Goal: Information Seeking & Learning: Learn about a topic

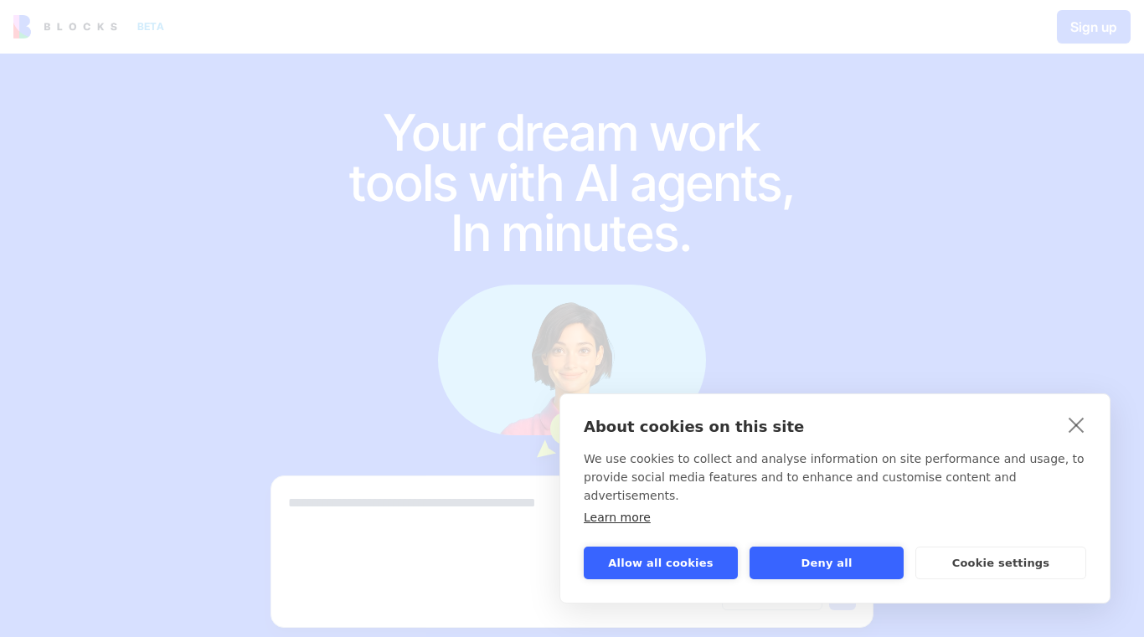
click at [858, 567] on button "Deny all" at bounding box center [827, 563] width 154 height 33
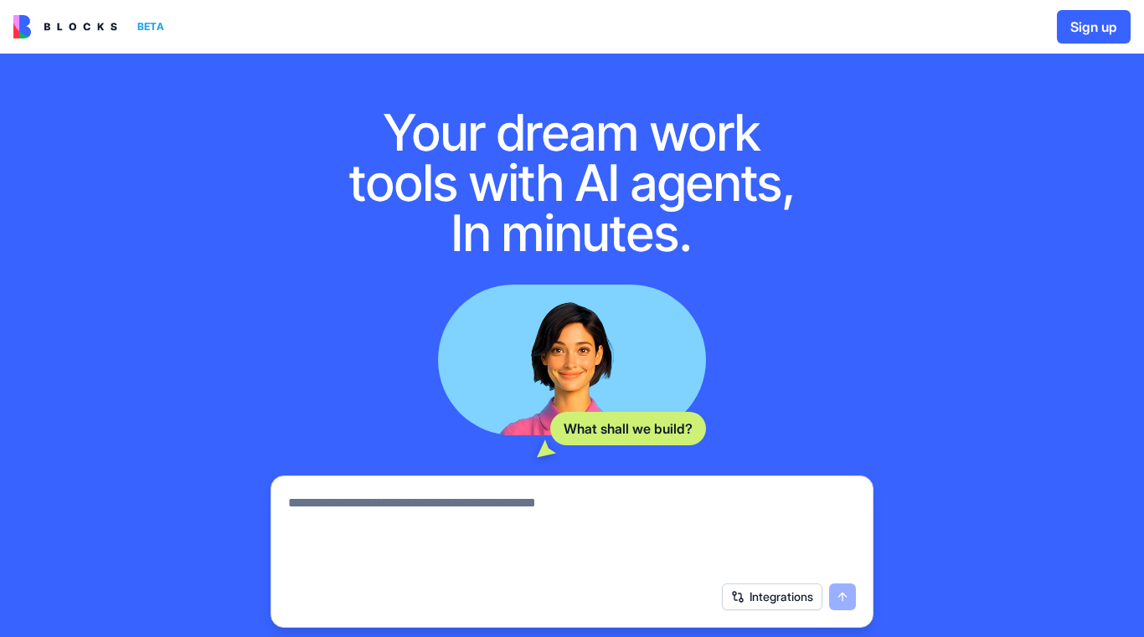
scroll to position [-1, 0]
click at [81, 20] on img at bounding box center [65, 26] width 104 height 23
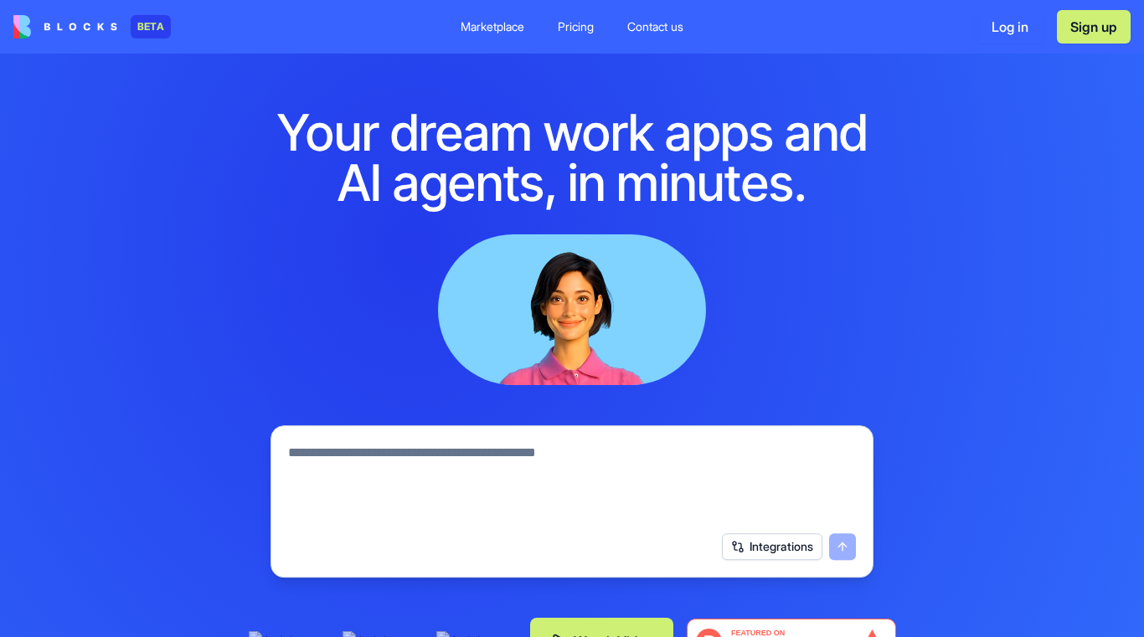
click at [144, 30] on div "BETA" at bounding box center [151, 26] width 40 height 23
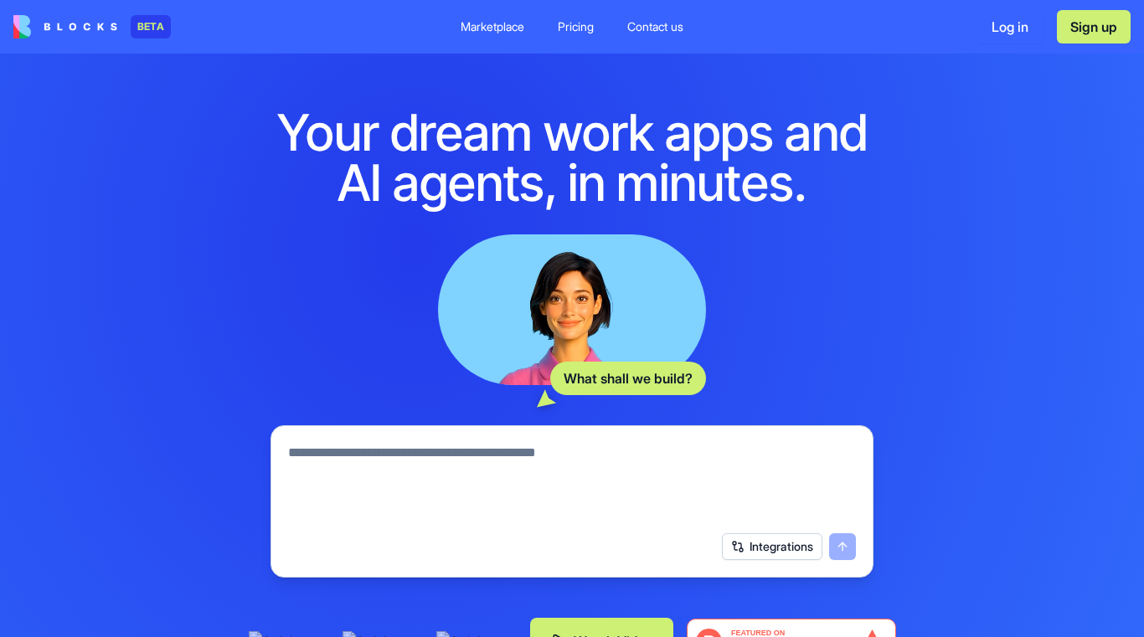
click at [477, 25] on div "Marketplace" at bounding box center [493, 26] width 64 height 17
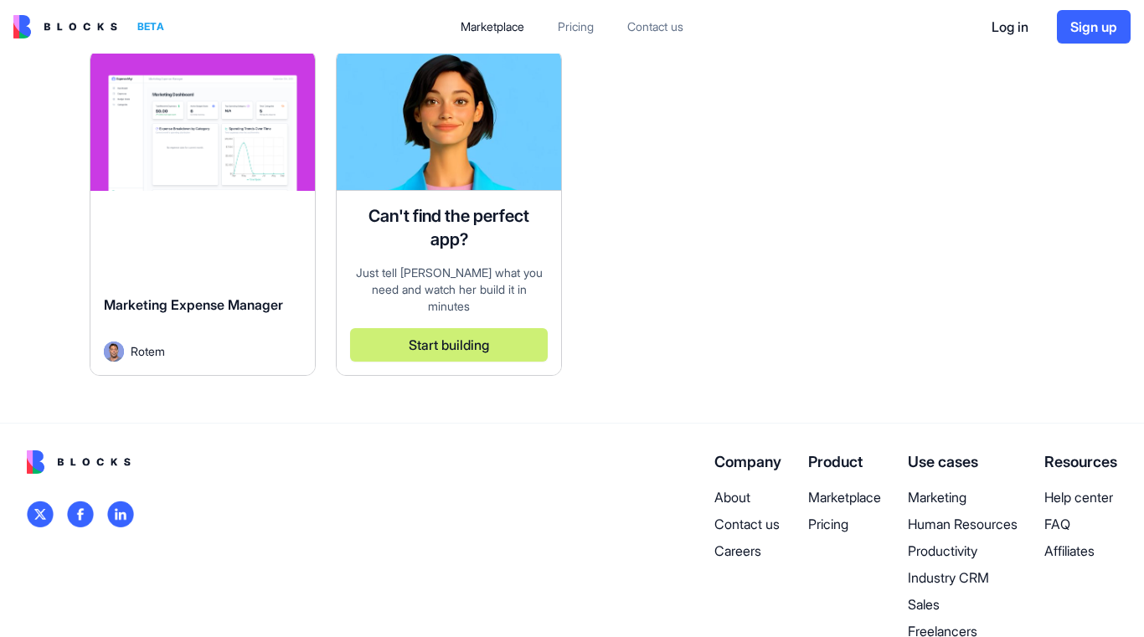
scroll to position [4889, 0]
click at [829, 513] on p "Pricing" at bounding box center [844, 523] width 73 height 20
